Goal: Transaction & Acquisition: Book appointment/travel/reservation

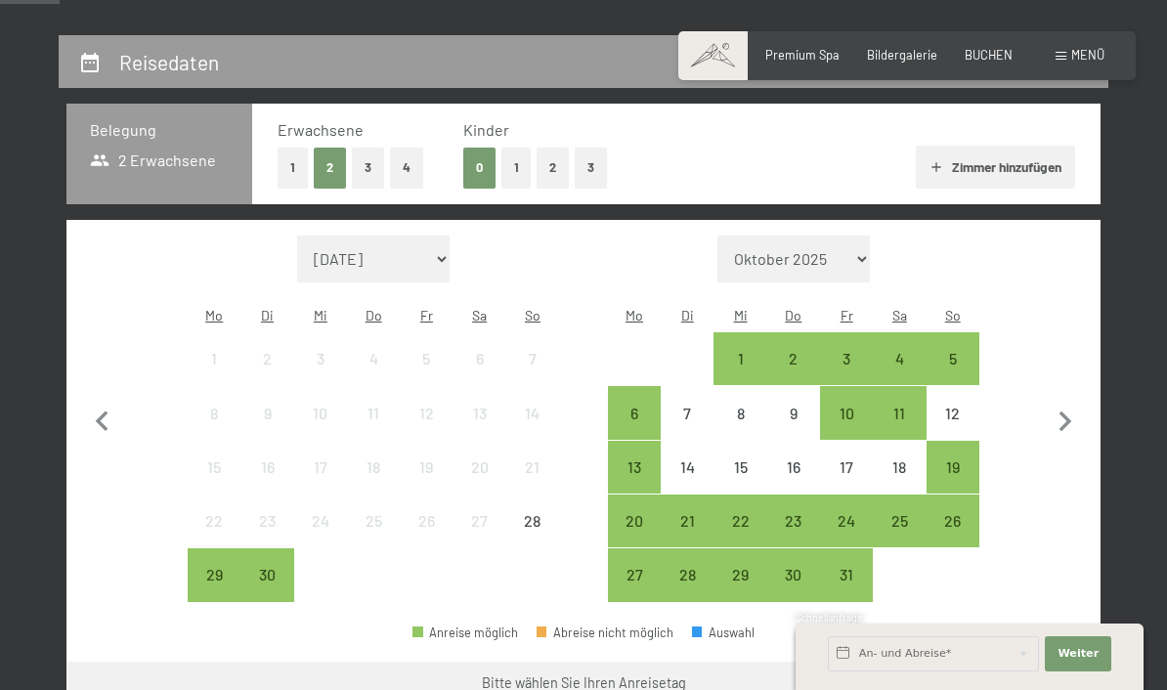
scroll to position [340, 0]
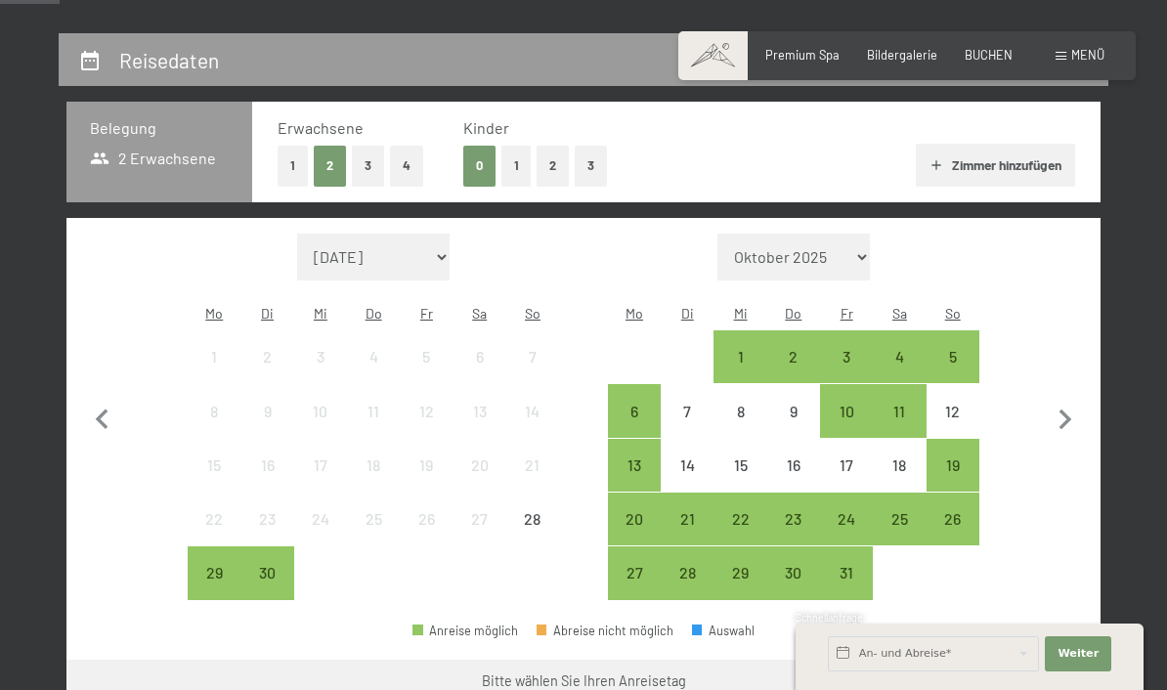
click at [838, 261] on select "Oktober 2025 [DATE] Dezember 2025 Januar 2026 Februar 2026 März 2026 [DATE] Mai…" at bounding box center [794, 257] width 153 height 47
select select "[DATE]"
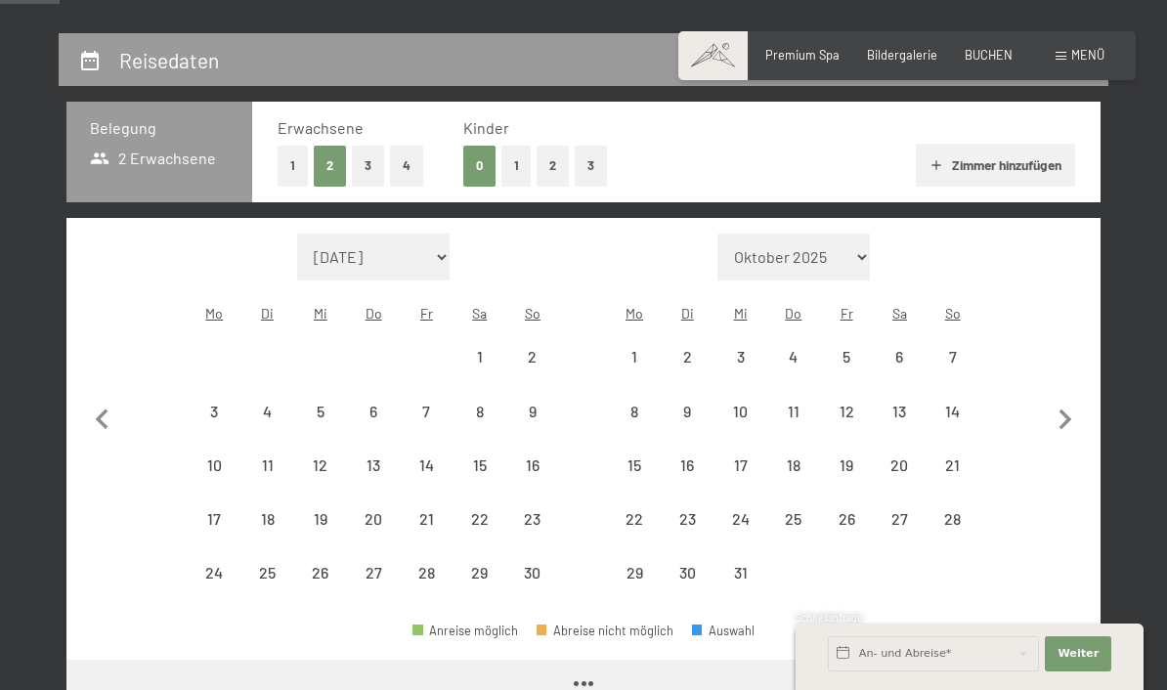
select select "[DATE]"
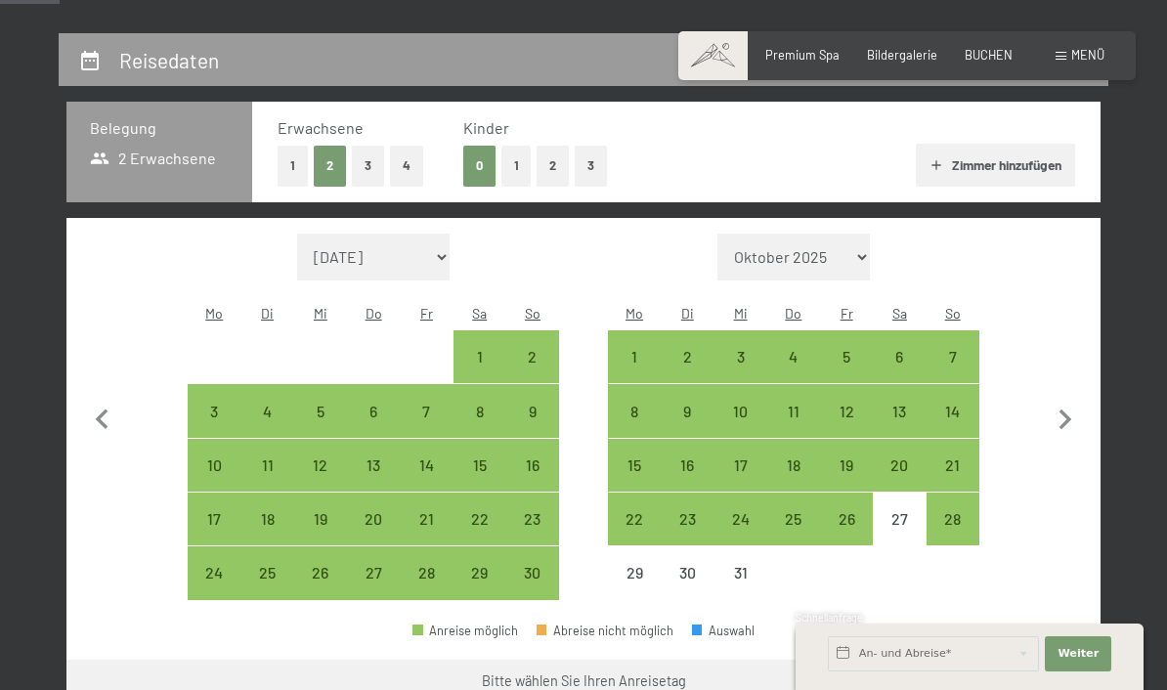
click at [1073, 420] on icon "button" at bounding box center [1065, 420] width 41 height 41
select select "[DATE]"
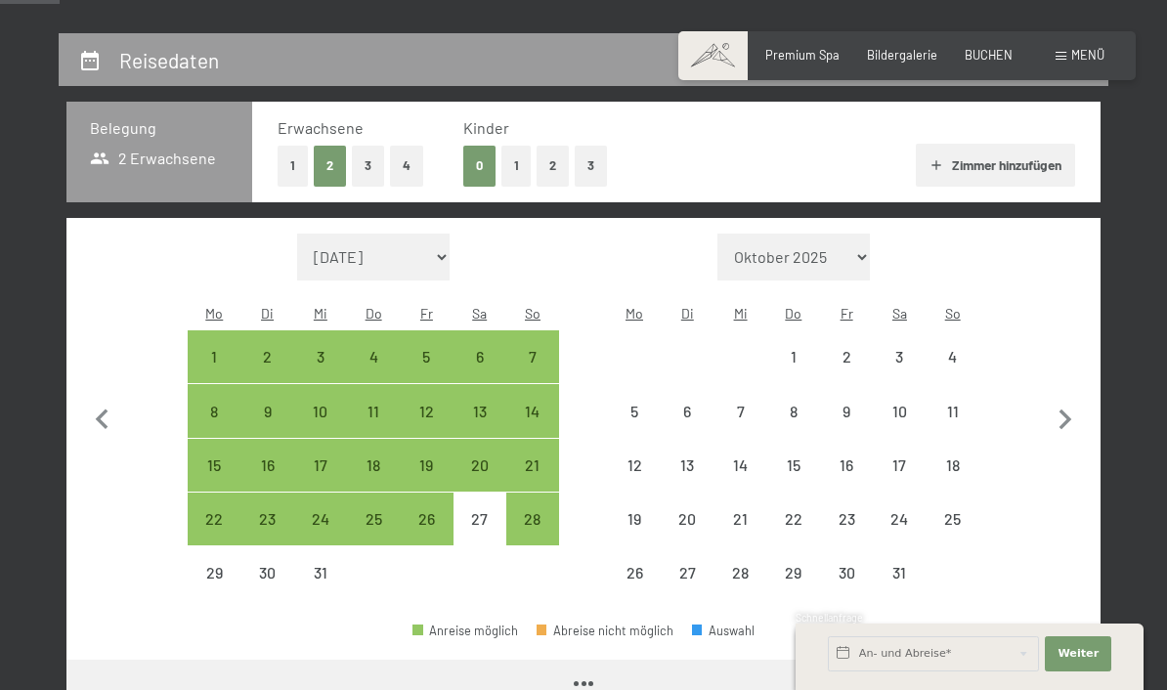
select select "[DATE]"
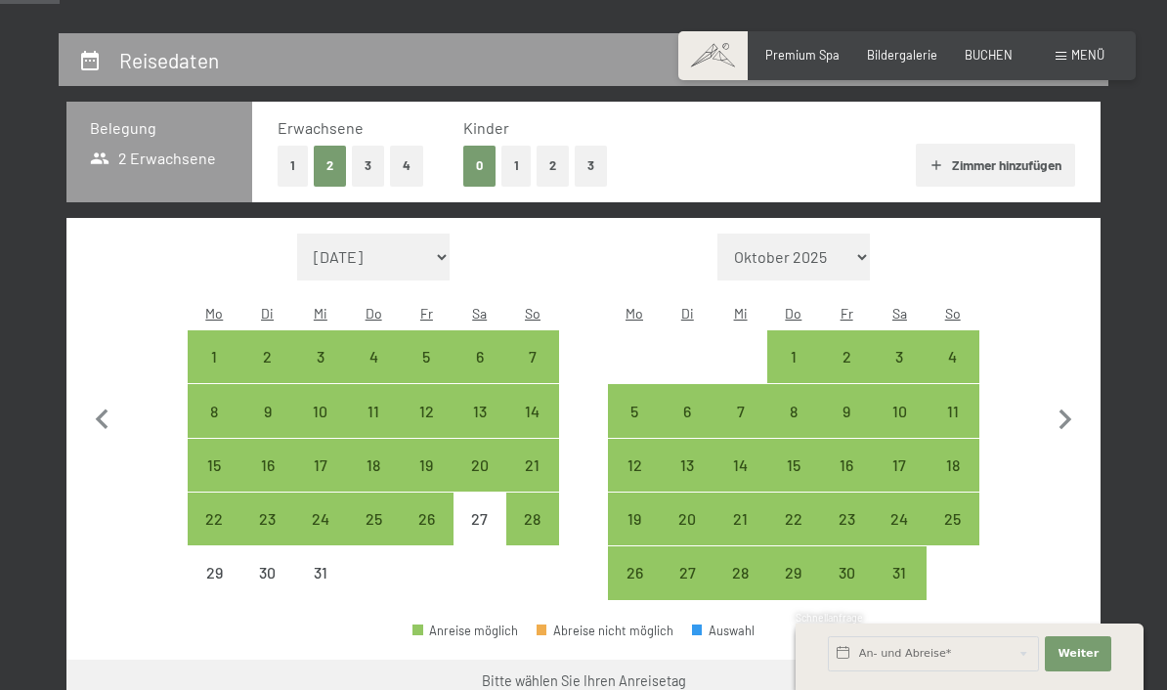
click at [423, 519] on div "26" at bounding box center [426, 535] width 49 height 49
select select "[DATE]"
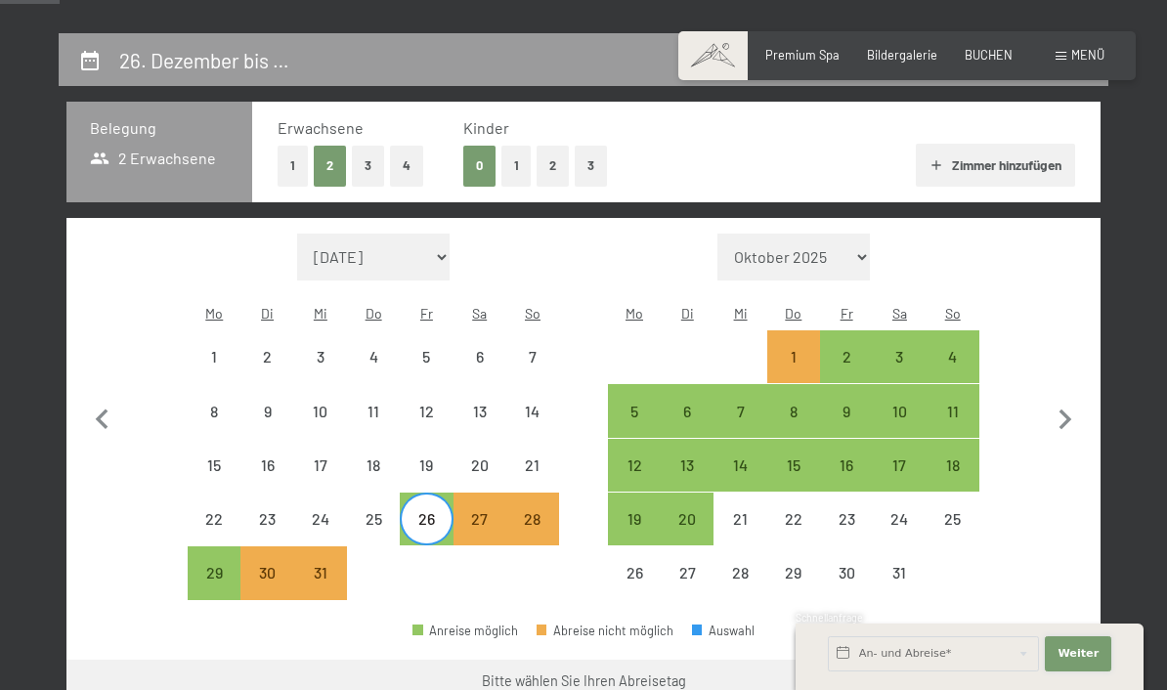
click at [1091, 662] on span "Weiter" at bounding box center [1078, 654] width 41 height 16
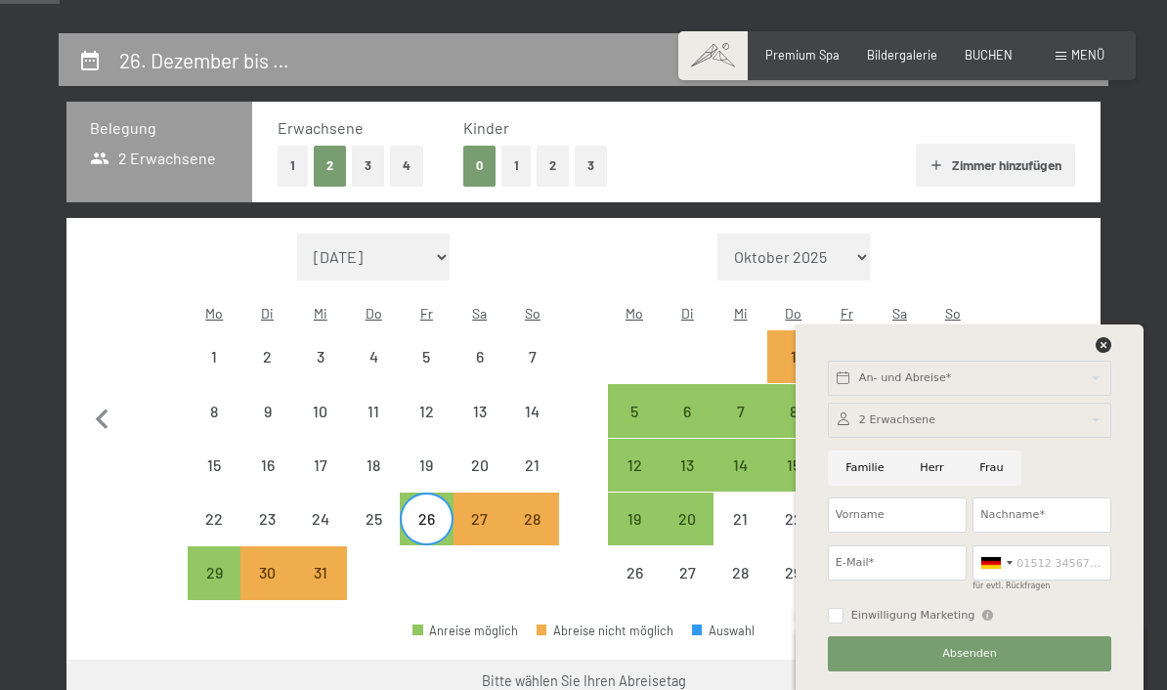
click at [847, 349] on div "2" at bounding box center [846, 373] width 49 height 49
select select "[DATE]"
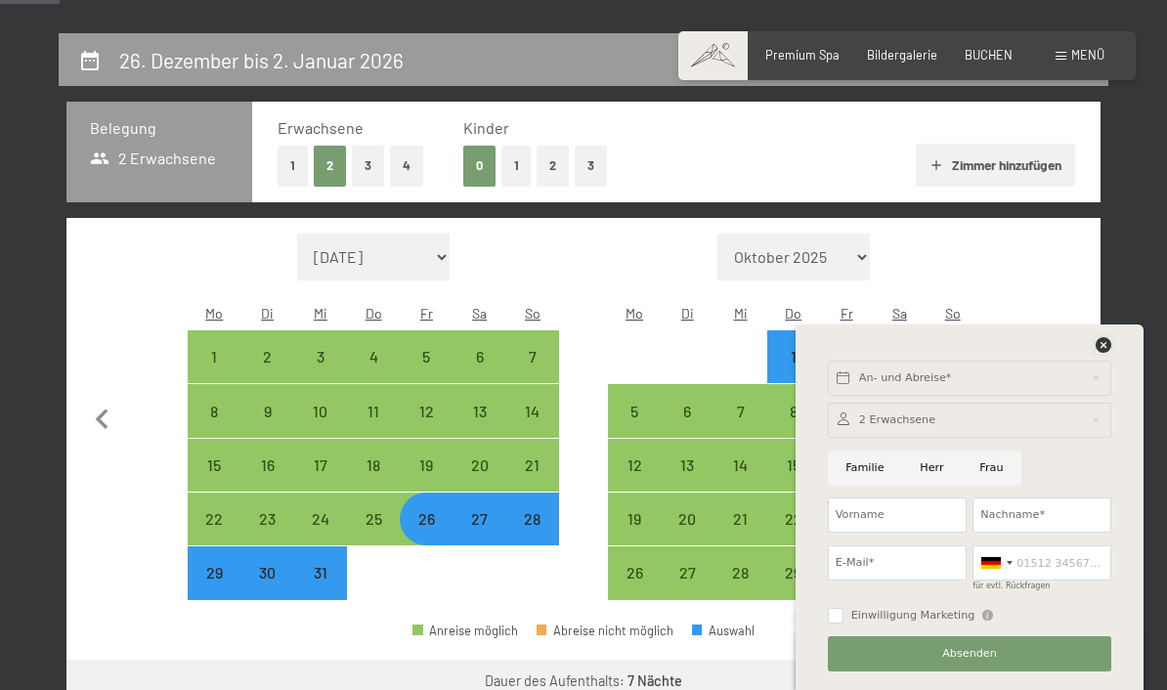
click at [1111, 353] on icon at bounding box center [1104, 345] width 16 height 16
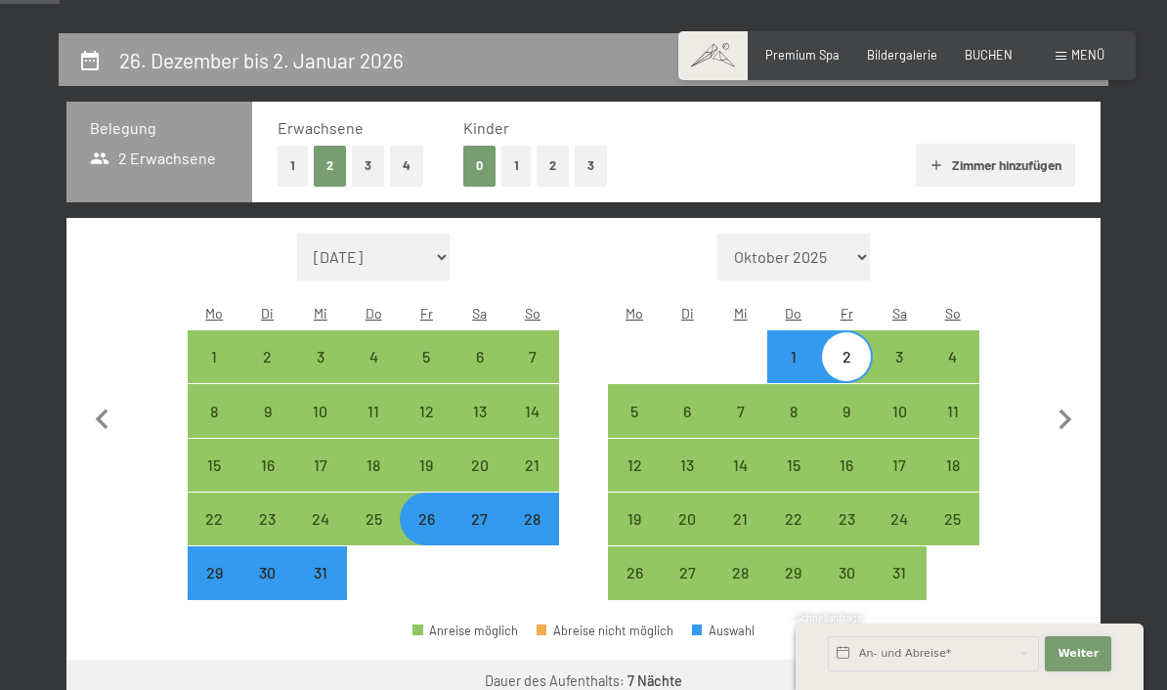
click at [1079, 662] on span "Weiter" at bounding box center [1078, 654] width 41 height 16
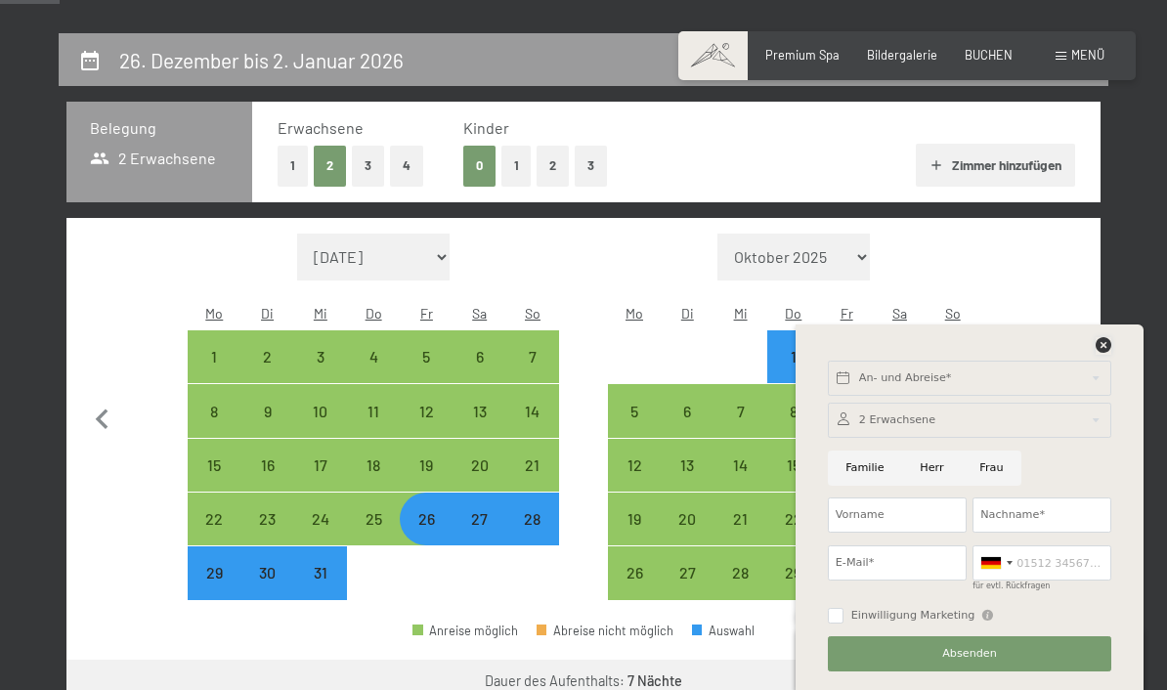
click at [1100, 353] on icon at bounding box center [1104, 345] width 16 height 16
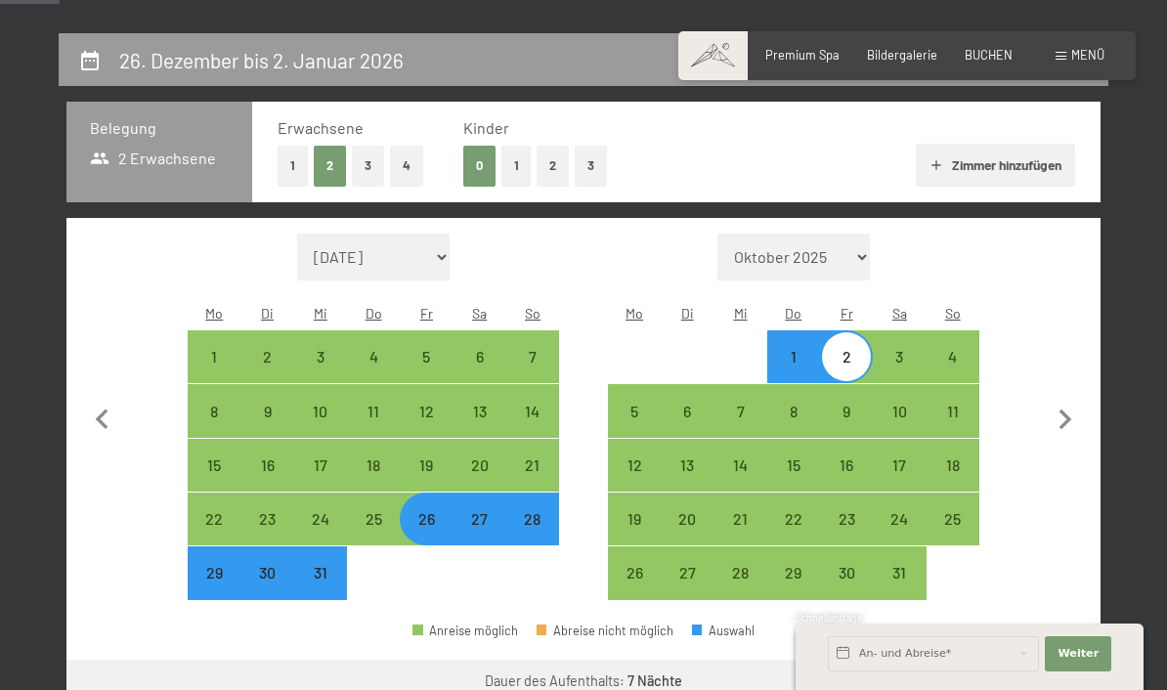
click at [981, 666] on button "Weiter zu „Zimmer“" at bounding box center [1013, 683] width 175 height 47
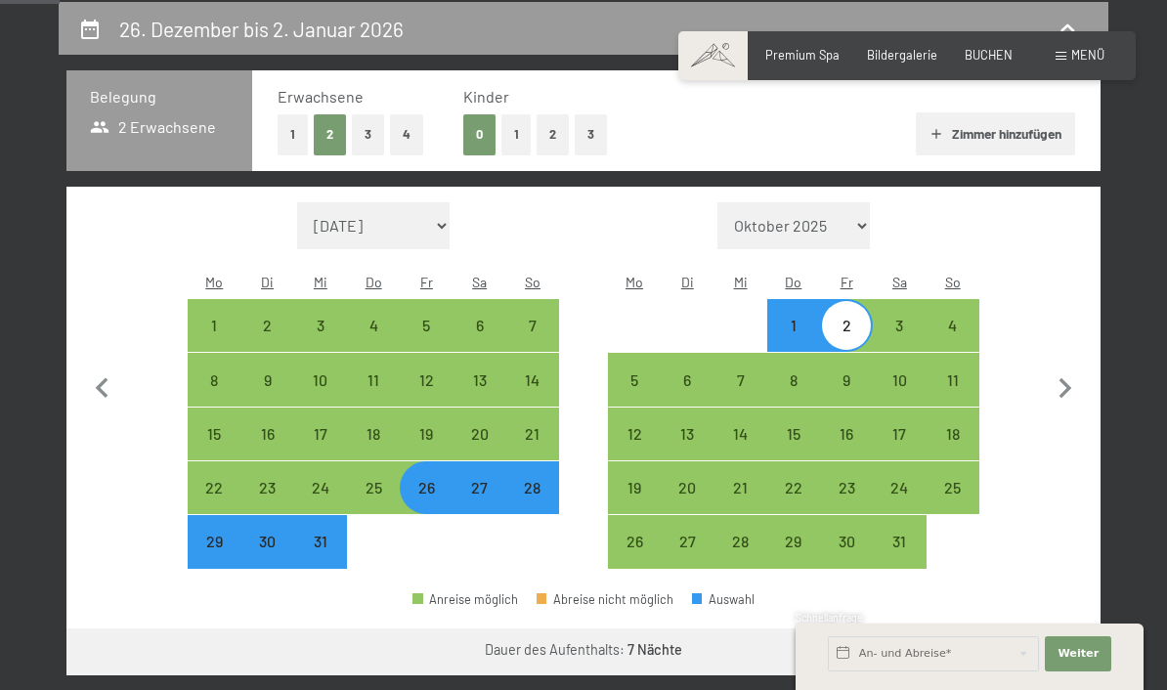
select select "[DATE]"
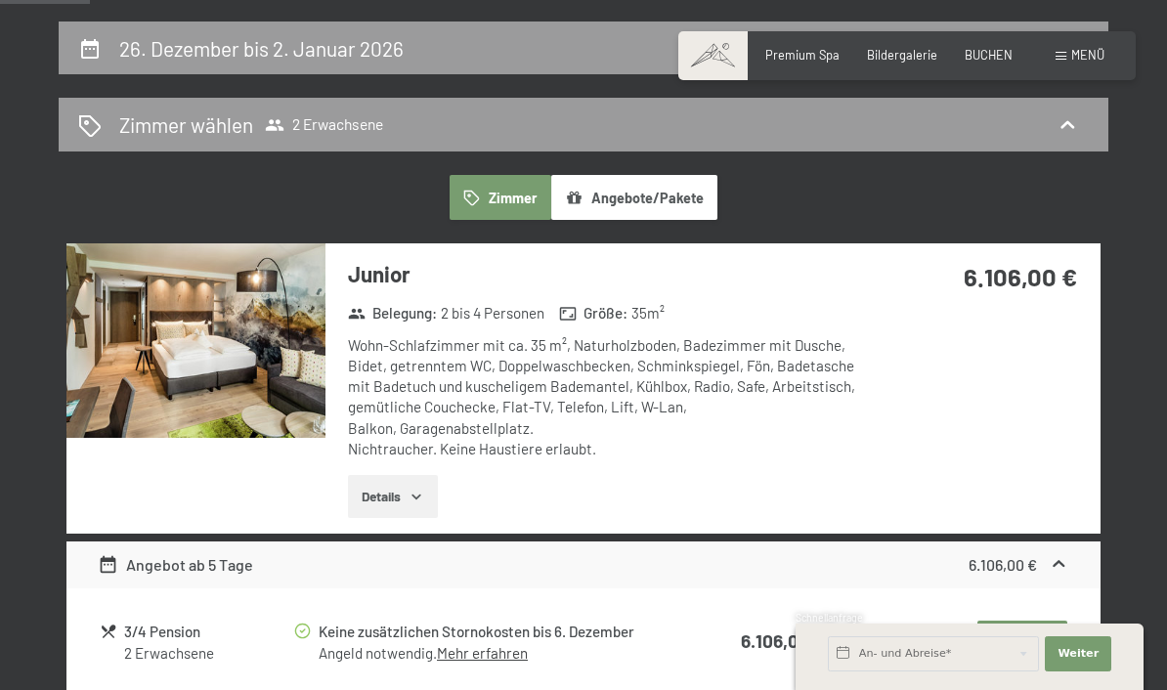
click at [1031, 629] on button "Auswählen" at bounding box center [1023, 642] width 90 height 43
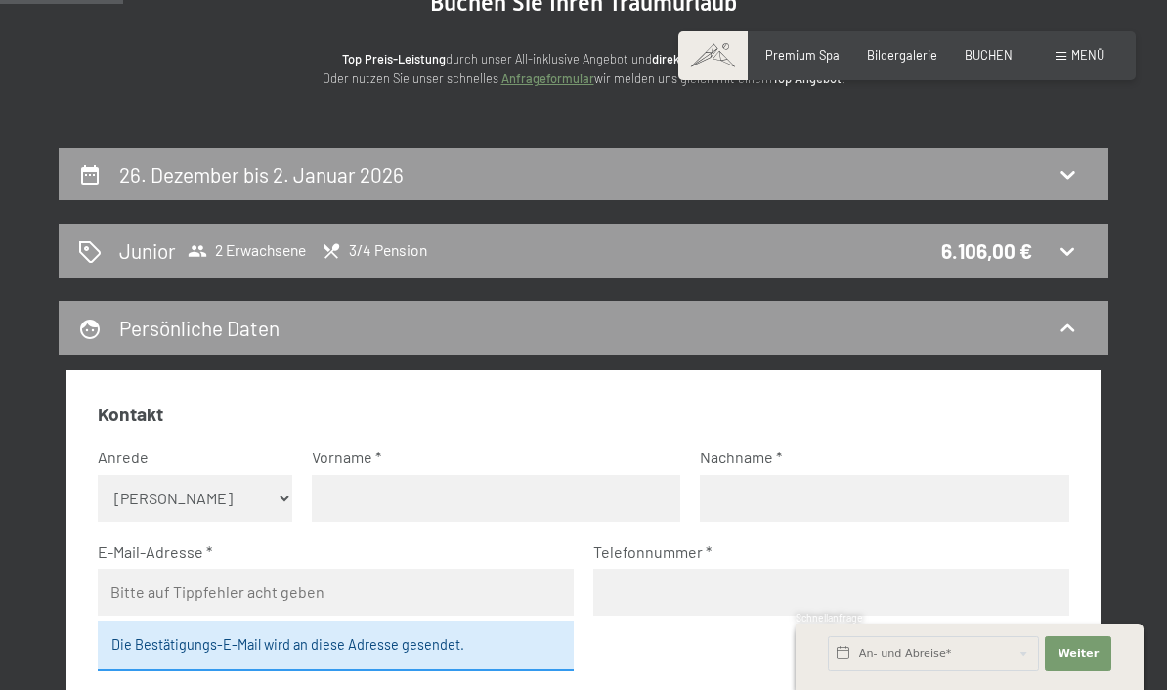
scroll to position [225, 0]
